Goal: Task Accomplishment & Management: Manage account settings

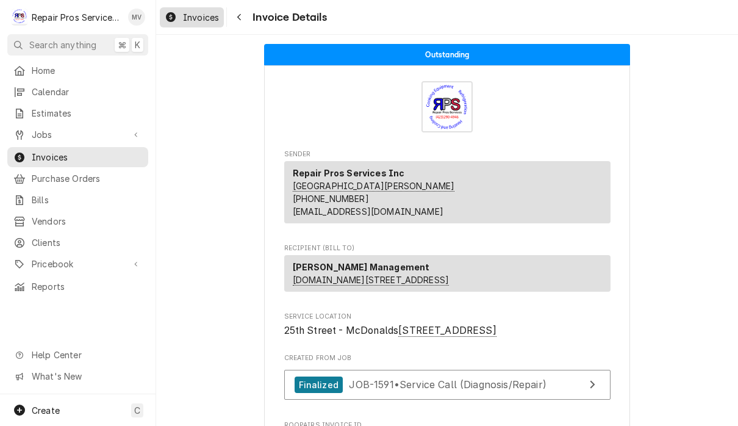
click at [198, 26] on link "Invoices" at bounding box center [192, 17] width 64 height 20
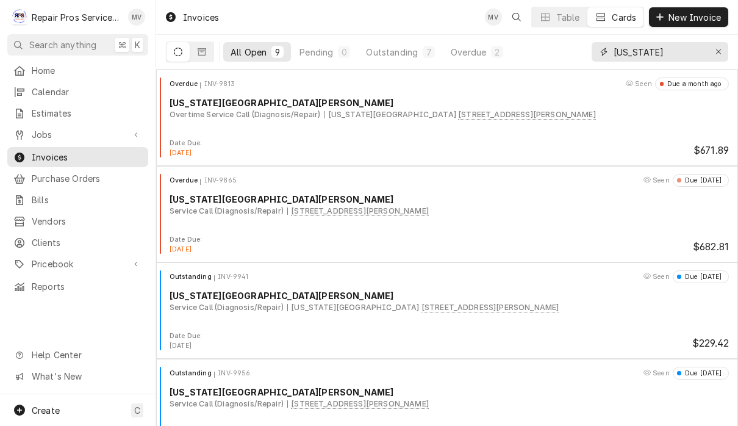
click at [661, 52] on input "Texas" at bounding box center [660, 52] width 92 height 20
click at [719, 55] on icon "Erase input" at bounding box center [719, 52] width 7 height 9
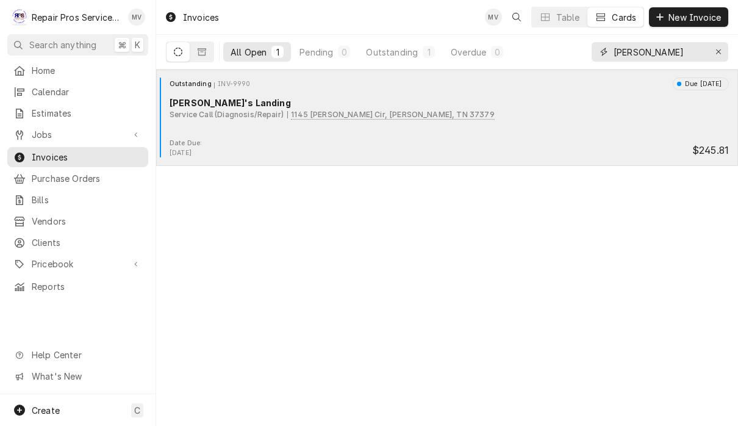
type input "Steve"
click at [503, 135] on div "Outstanding INV-9990 Due in 7 days Steve's Landing Service Call (Diagnosis/Repa…" at bounding box center [447, 107] width 572 height 61
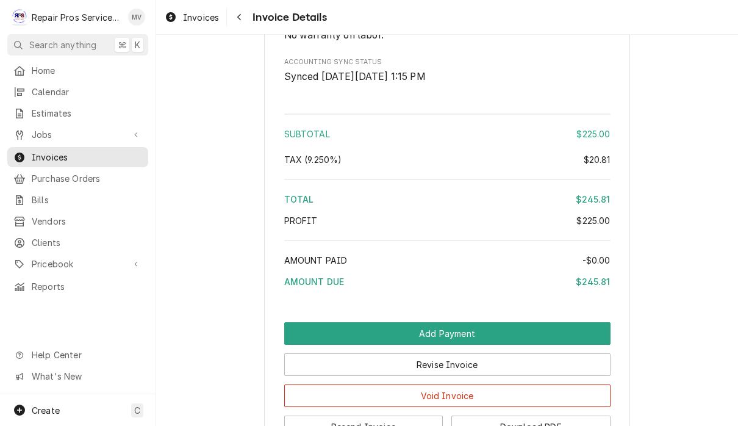
scroll to position [1732, 0]
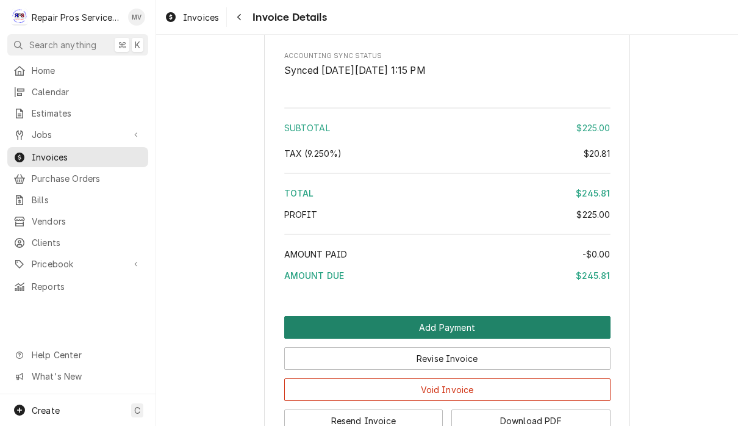
click at [506, 317] on button "Add Payment" at bounding box center [447, 327] width 326 height 23
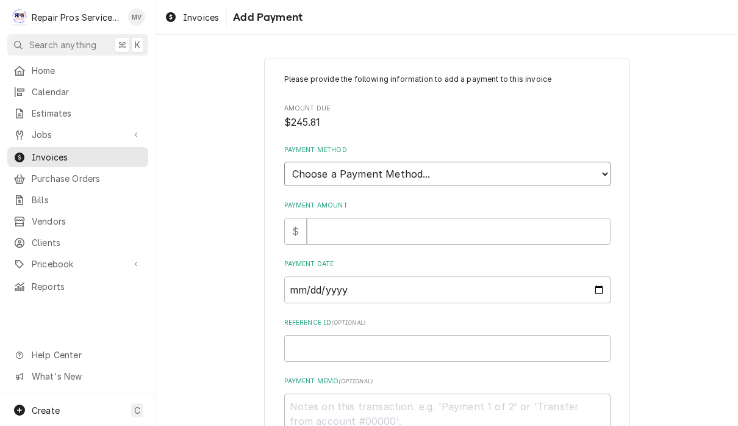
click at [475, 171] on select "Choose a Payment Method... Cash Check Credit/Debit Card ACH/eCheck Other" at bounding box center [447, 174] width 326 height 24
select select "2"
click at [428, 220] on input "Payment Amount" at bounding box center [459, 231] width 304 height 27
click at [353, 229] on input "Payment Amount" at bounding box center [459, 231] width 304 height 27
type textarea "x"
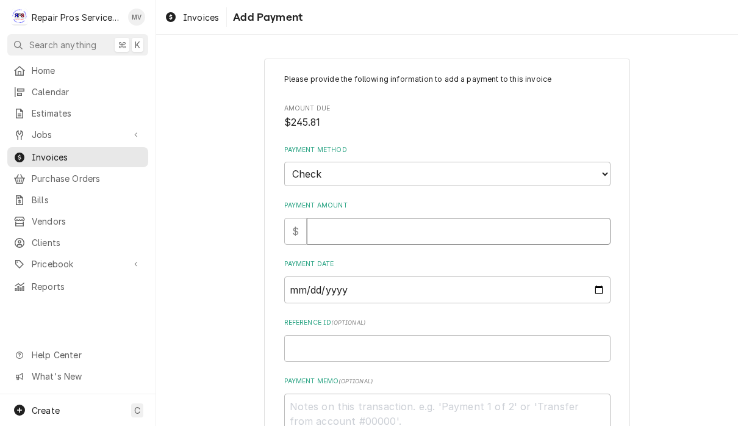
type input "2"
type textarea "x"
type input "24"
type textarea "x"
type input "245"
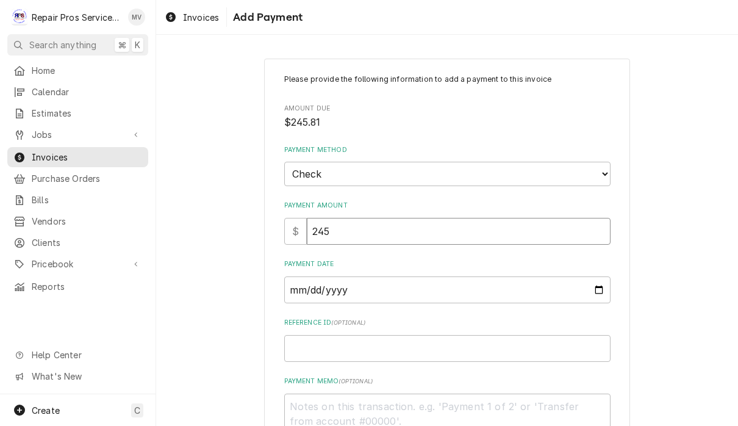
type textarea "x"
type input "245.8"
type textarea "x"
type input "245.81"
click at [381, 289] on input "Payment Date" at bounding box center [447, 289] width 326 height 27
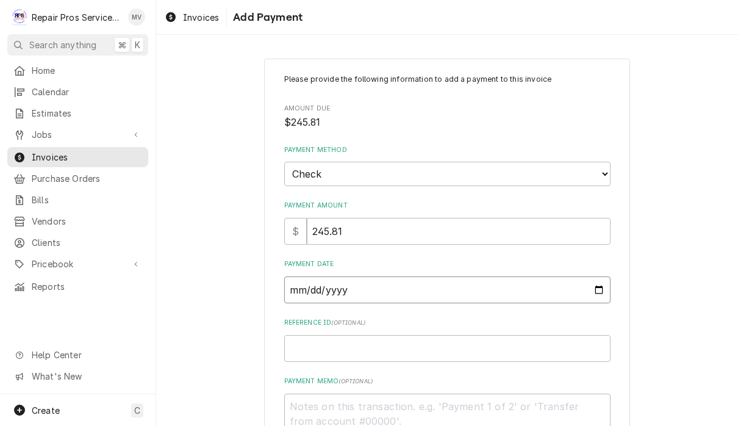
type input "2025-09-28"
type textarea "x"
type input "2025-09-25"
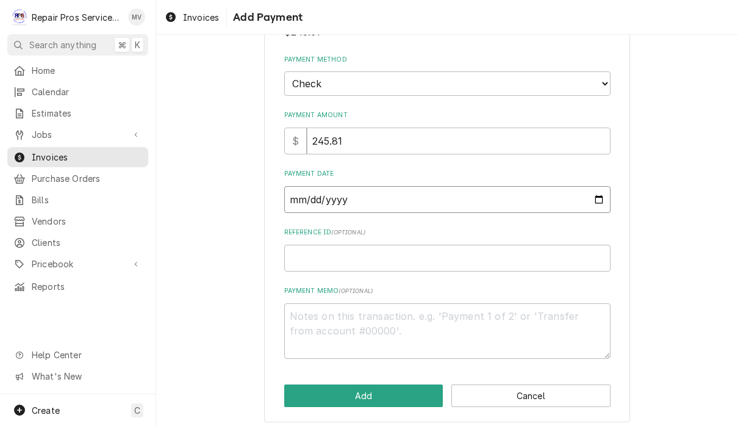
scroll to position [90, 0]
click at [481, 254] on input "Reference ID ( optional )" at bounding box center [447, 258] width 326 height 27
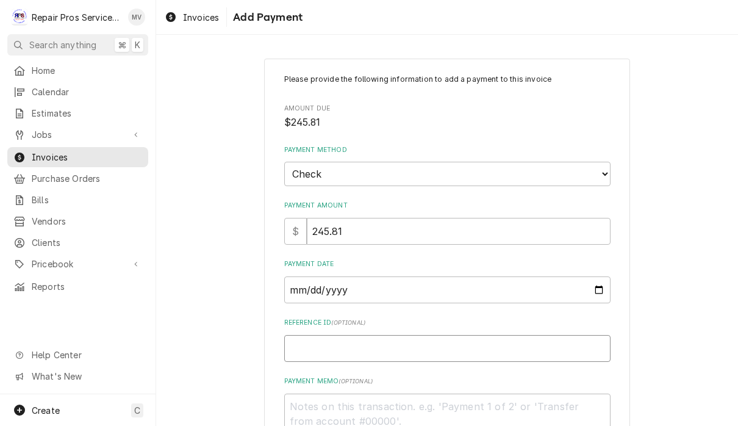
scroll to position [0, 0]
click at [431, 343] on input "Reference ID ( optional )" at bounding box center [447, 348] width 326 height 27
type textarea "x"
type input "9"
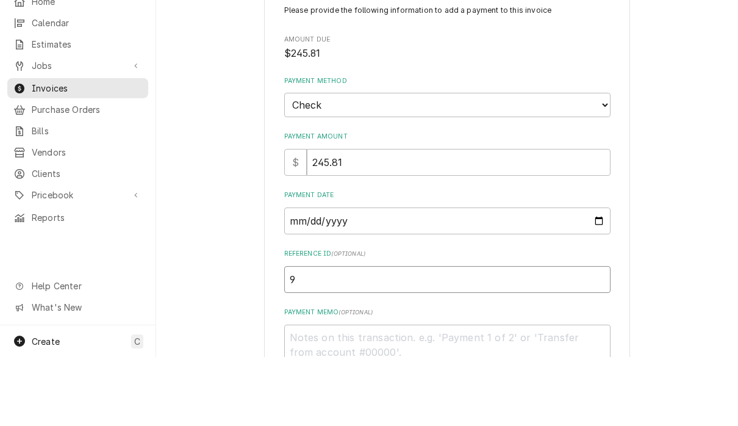
type textarea "x"
type input "99"
type textarea "x"
type input "999"
type textarea "x"
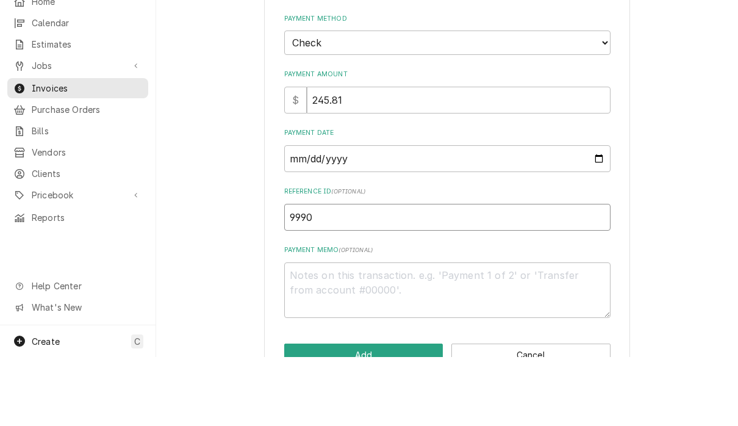
scroll to position [62, 0]
type input "9990"
click at [451, 331] on textarea "Payment Memo ( optional )" at bounding box center [447, 359] width 326 height 56
type textarea "x"
type textarea "1"
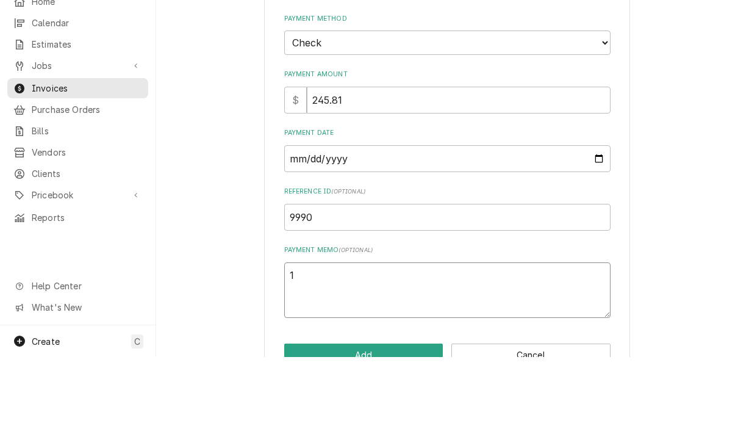
type textarea "x"
type textarea "17"
type textarea "x"
type textarea "179"
type textarea "x"
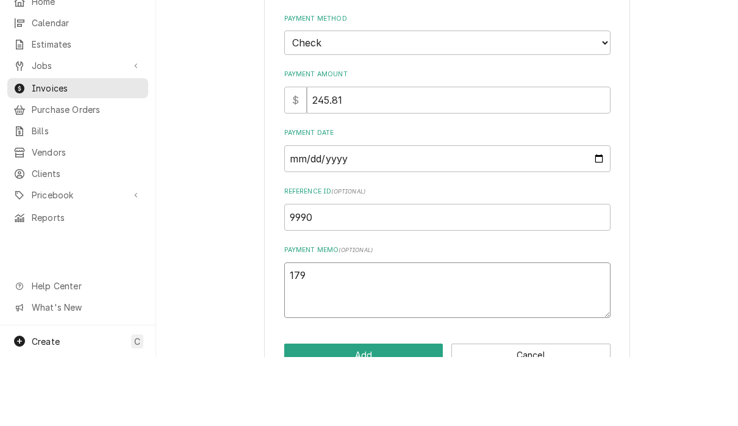
type textarea "1795"
type textarea "x"
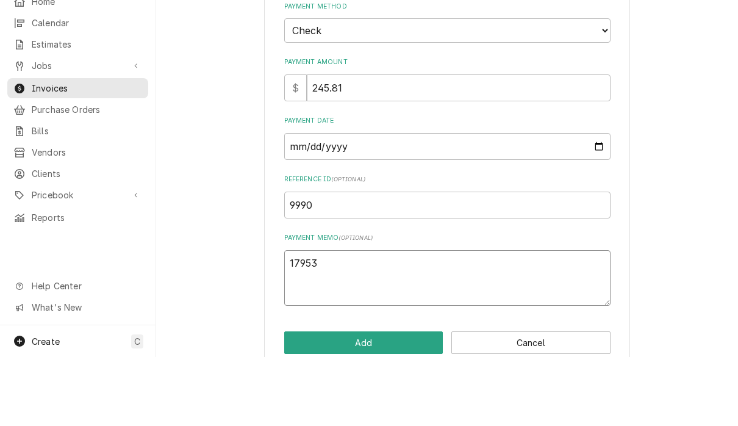
scroll to position [81, 0]
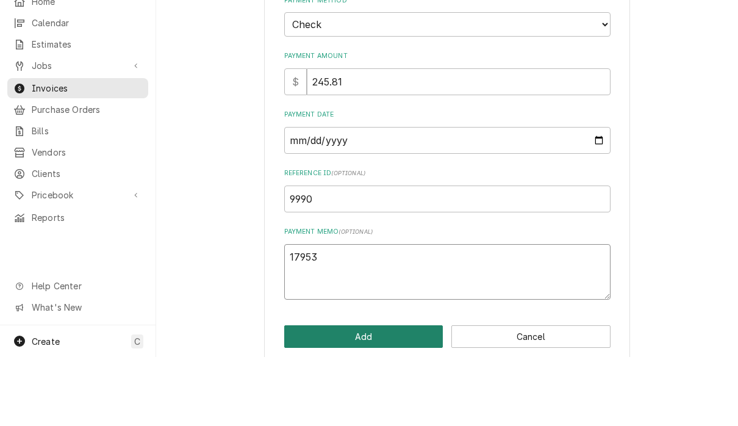
type textarea "17953"
click at [408, 394] on button "Add" at bounding box center [363, 405] width 159 height 23
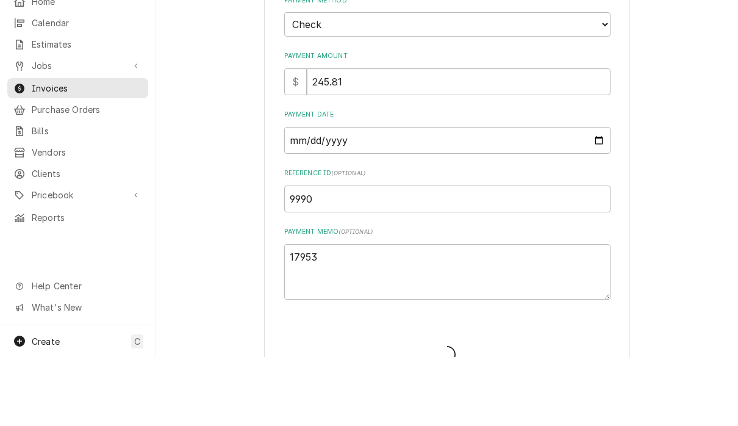
type textarea "x"
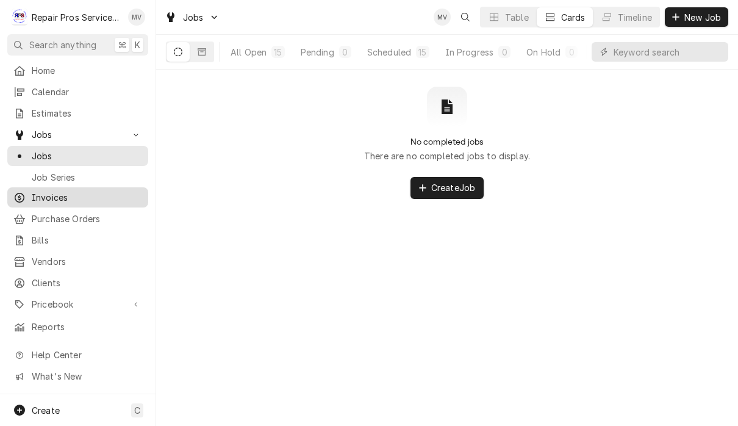
click at [59, 196] on span "Invoices" at bounding box center [87, 197] width 110 height 13
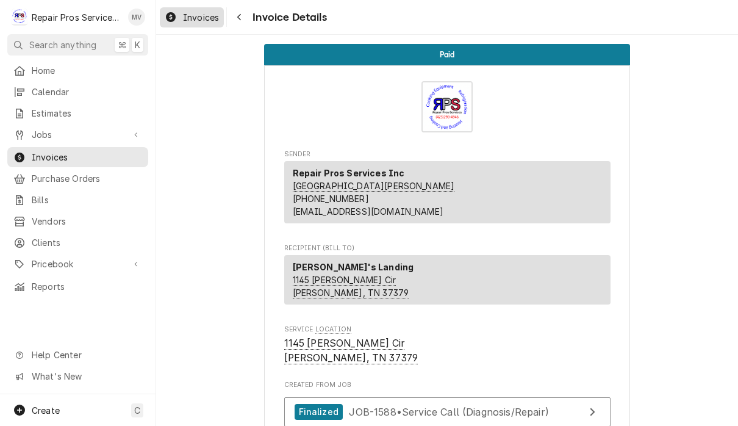
click at [196, 17] on span "Invoices" at bounding box center [201, 17] width 36 height 13
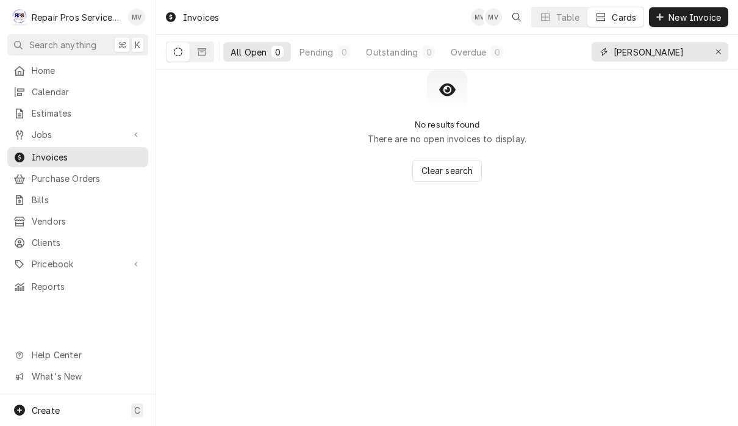
click at [656, 56] on input "[PERSON_NAME]" at bounding box center [660, 52] width 92 height 20
click at [716, 53] on icon "Erase input" at bounding box center [719, 52] width 7 height 9
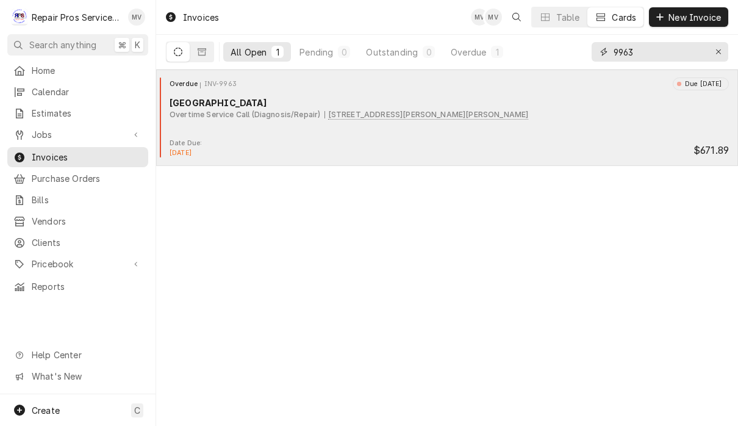
type input "9963"
click at [481, 138] on div "Overdue INV-9963 Due [DATE] [GEOGRAPHIC_DATA] Overtime Service Call (Diagnosis/…" at bounding box center [447, 107] width 572 height 61
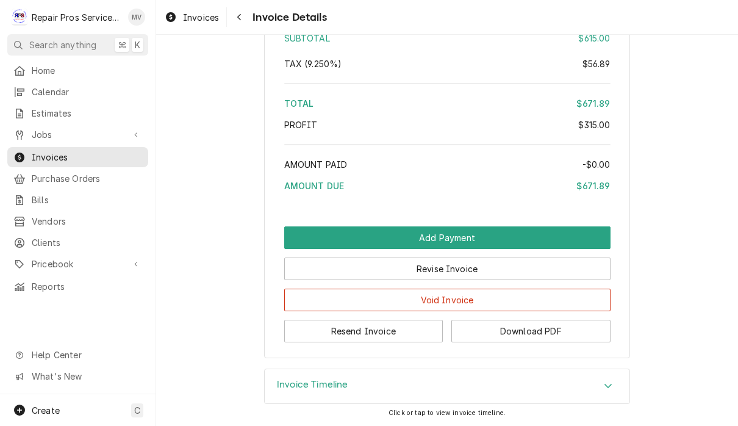
scroll to position [2080, 0]
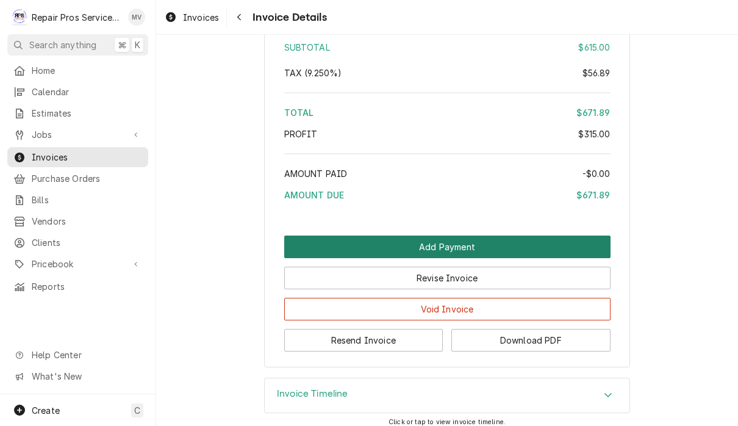
click at [486, 258] on button "Add Payment" at bounding box center [447, 246] width 326 height 23
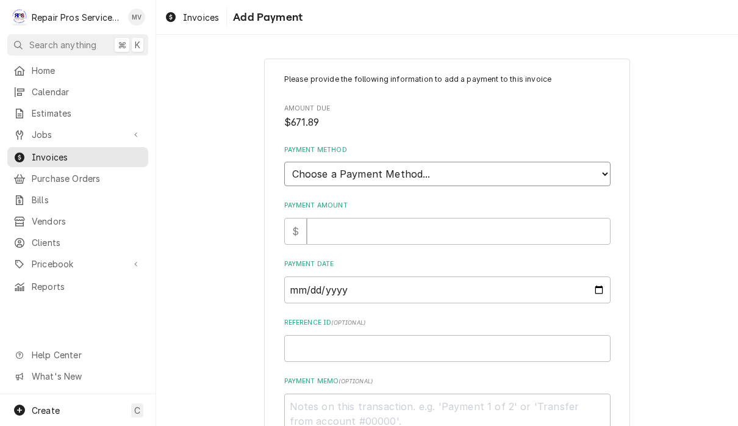
click at [522, 170] on select "Choose a Payment Method... Cash Check Credit/Debit Card ACH/eCheck Other" at bounding box center [447, 174] width 326 height 24
select select "2"
click at [500, 223] on input "Payment Amount" at bounding box center [459, 231] width 304 height 27
type textarea "x"
type input "6"
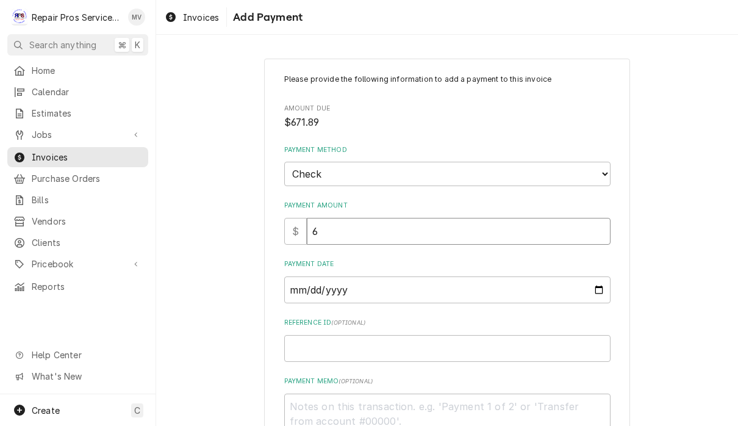
type textarea "x"
type input "67"
type textarea "x"
type input "671"
type textarea "x"
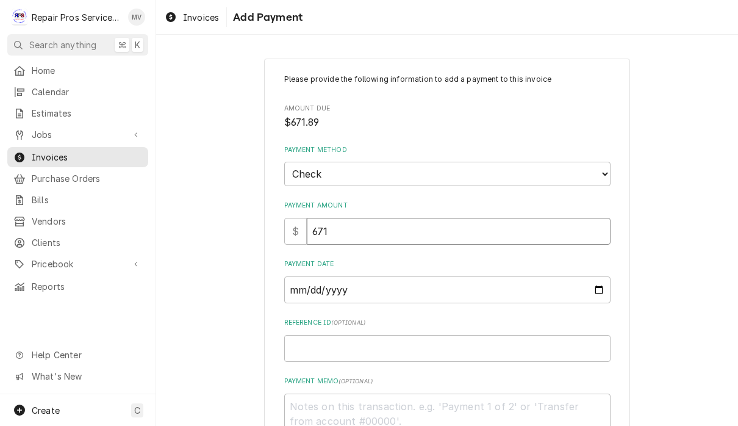
type input "671.8"
type textarea "x"
type input "671.89"
click at [432, 282] on input "Payment Date" at bounding box center [447, 289] width 326 height 27
type input "2025-09-28"
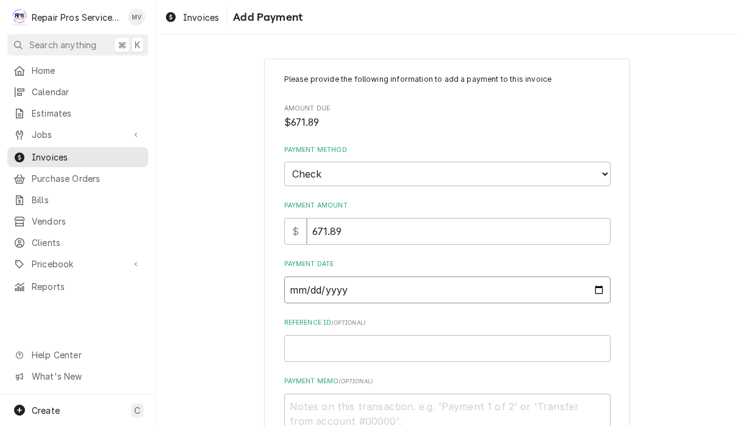
type textarea "x"
type input "2025-09-26"
type textarea "x"
type input "2025-09-27"
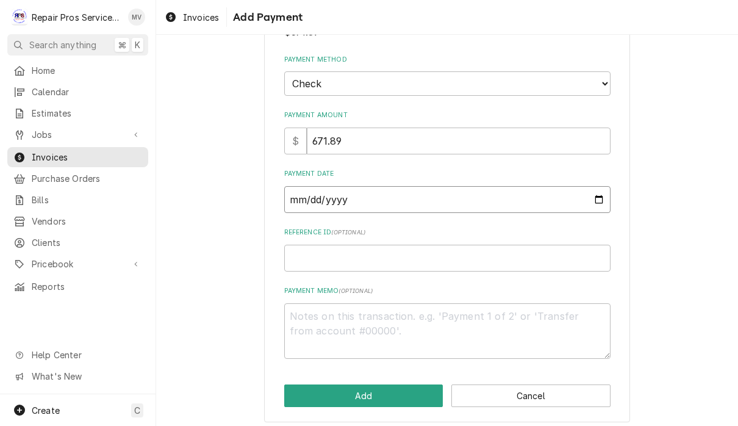
scroll to position [90, 0]
click at [463, 251] on input "Reference ID ( optional )" at bounding box center [447, 258] width 326 height 27
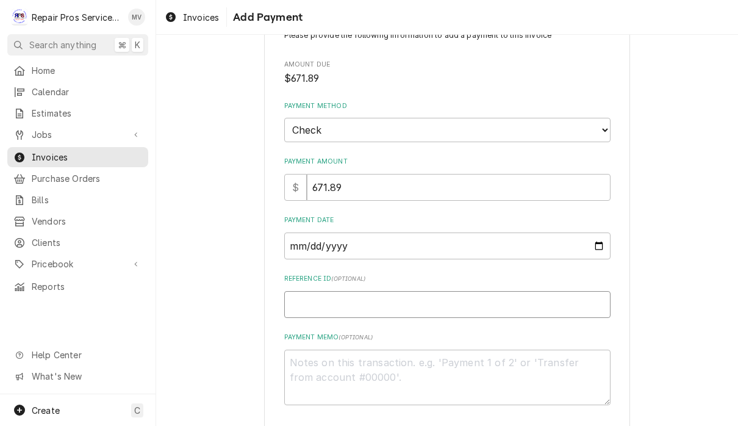
scroll to position [47, 0]
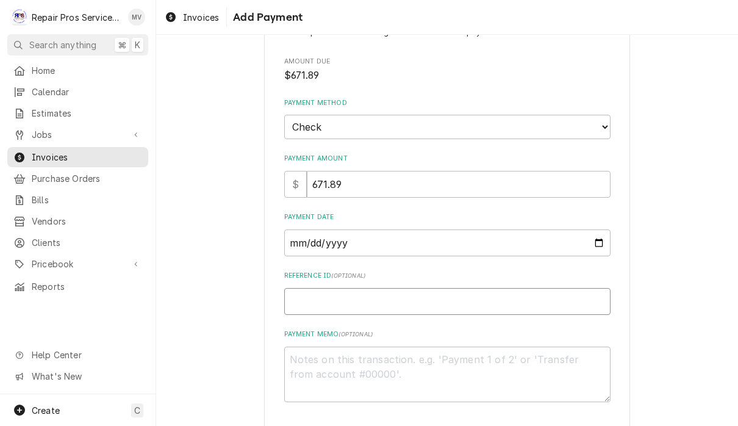
type textarea "x"
type input "9"
type textarea "x"
type input "99"
type textarea "x"
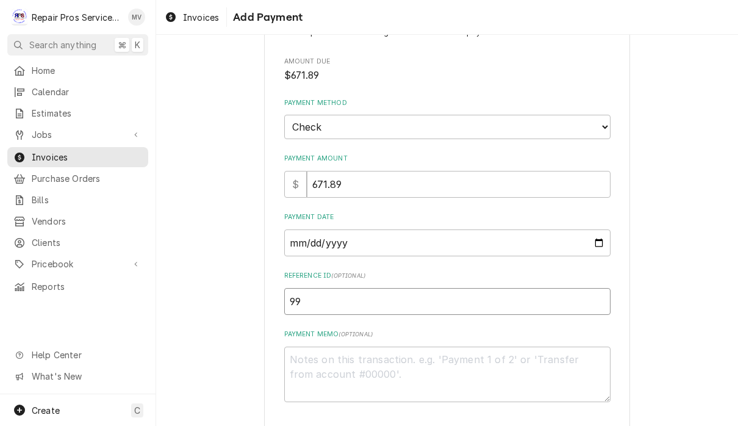
type input "996"
type textarea "x"
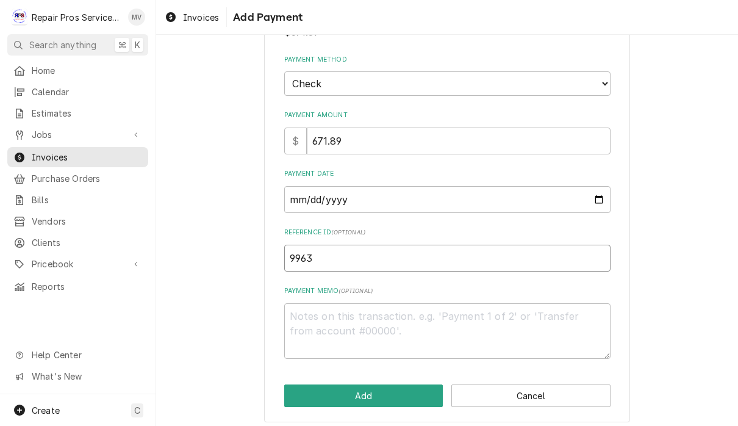
type input "9963"
click at [519, 317] on textarea "Payment Memo ( optional )" at bounding box center [447, 331] width 326 height 56
type textarea "x"
type textarea "3"
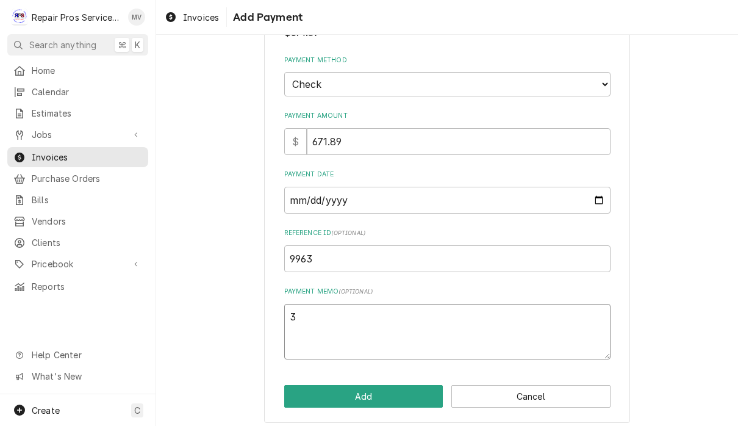
type textarea "x"
type textarea "35"
type textarea "x"
type textarea "353"
type textarea "x"
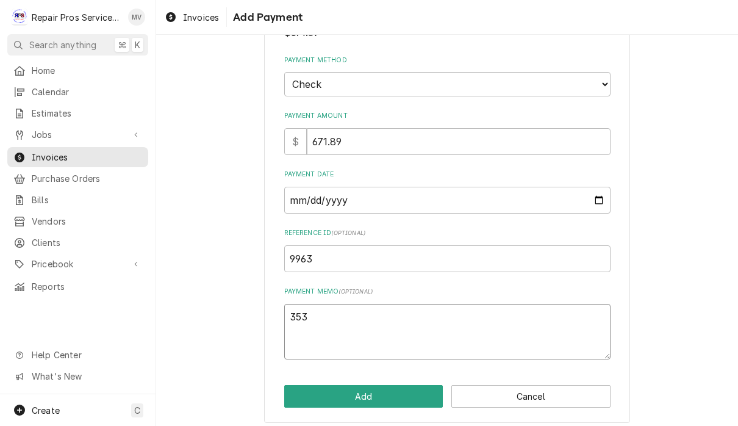
type textarea "3533"
type textarea "x"
type textarea "35339"
type textarea "x"
type textarea "353390"
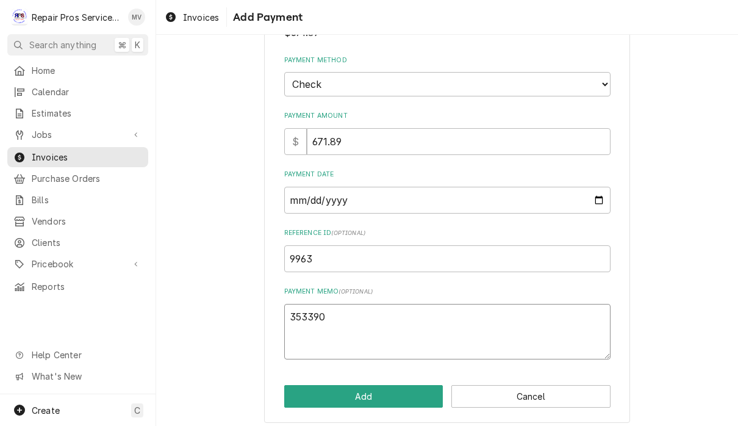
type textarea "x"
type textarea "3533903"
type textarea "x"
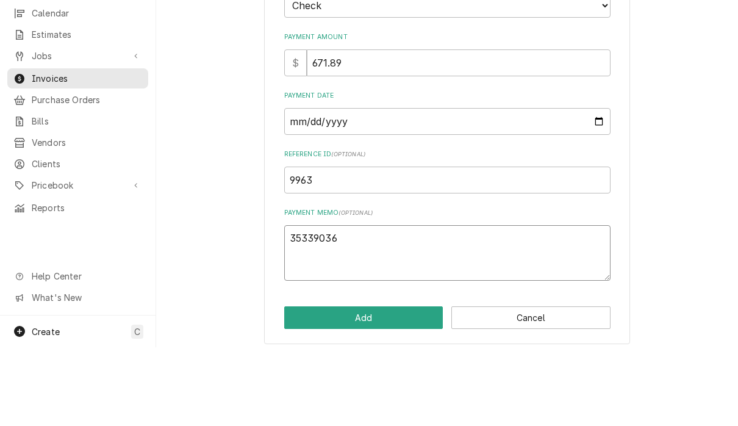
scroll to position [1, 0]
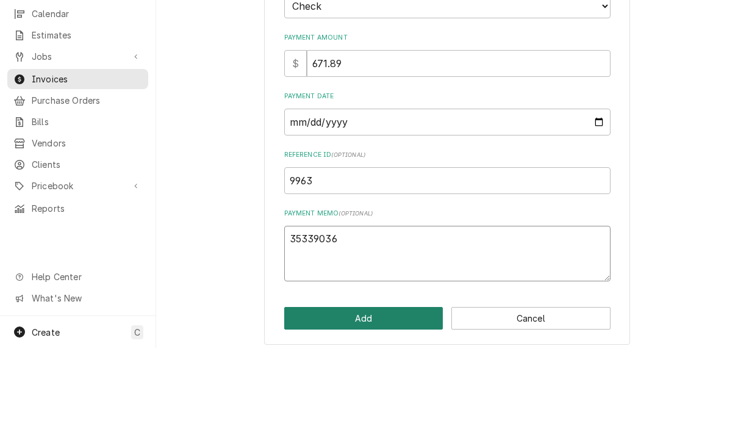
type textarea "35339036"
click at [392, 385] on button "Add" at bounding box center [363, 396] width 159 height 23
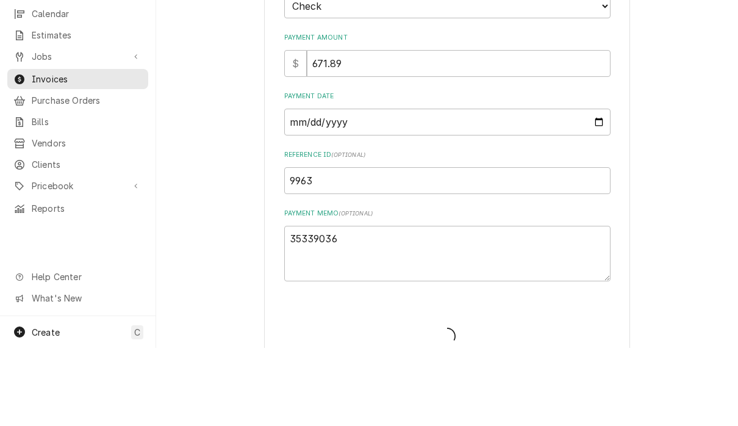
type textarea "x"
